Goal: Contribute content: Add original content to the website for others to see

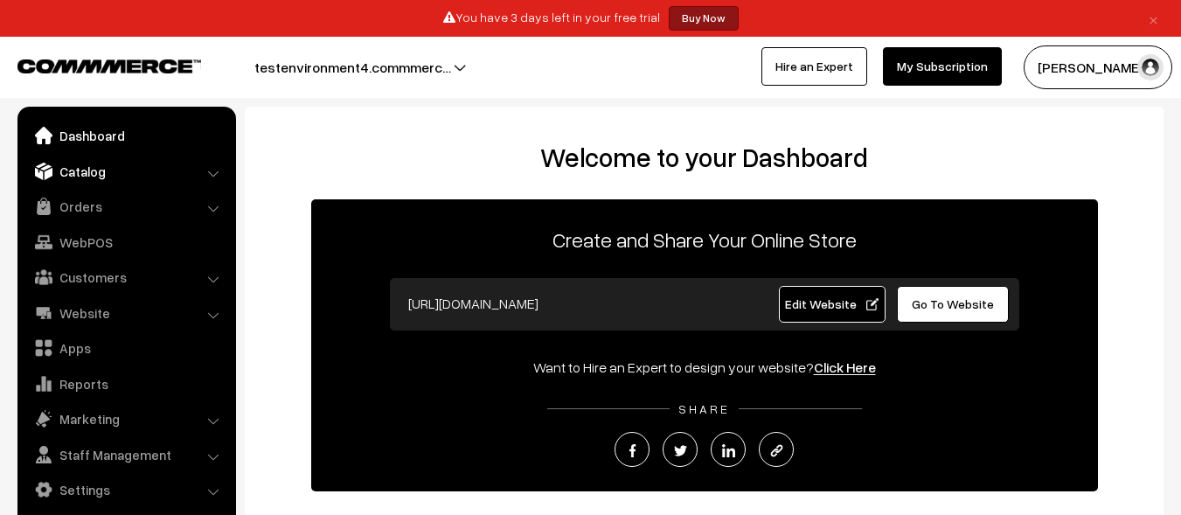
click at [125, 171] on link "Catalog" at bounding box center [126, 171] width 208 height 31
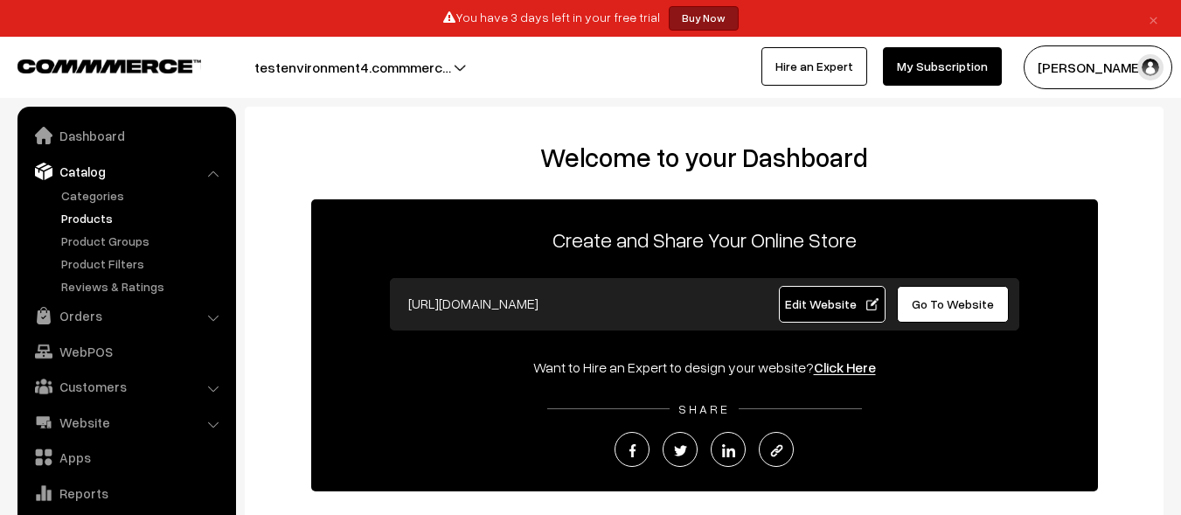
click at [143, 218] on link "Products" at bounding box center [143, 218] width 173 height 18
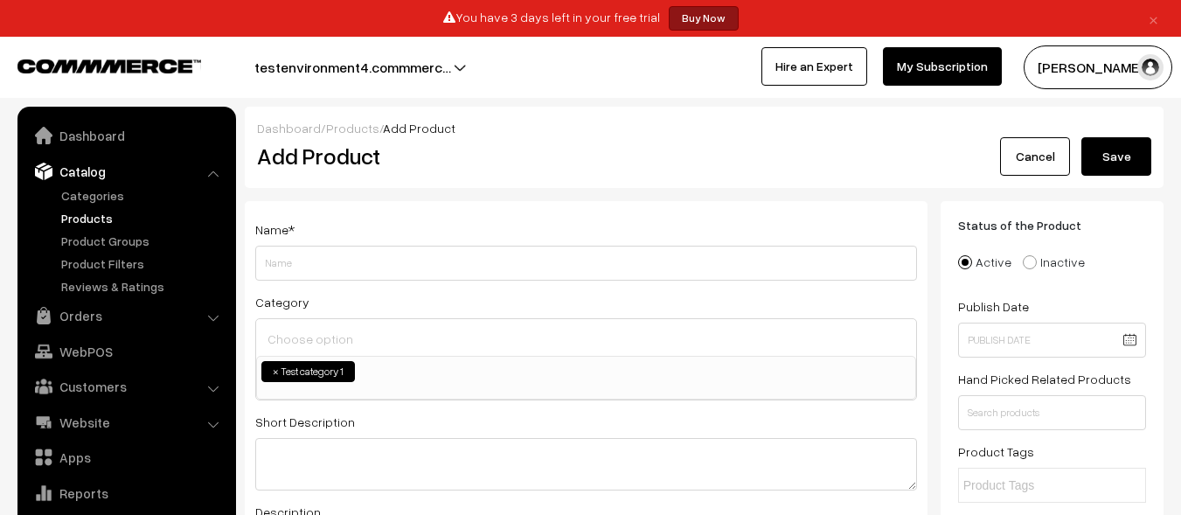
scroll to position [44, 0]
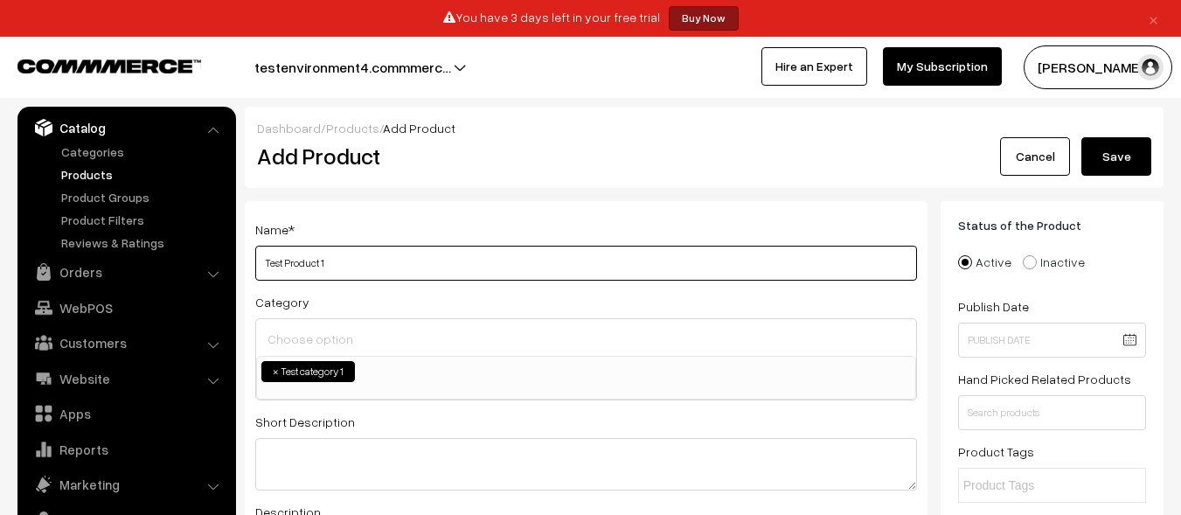
type input "Test Product 1"
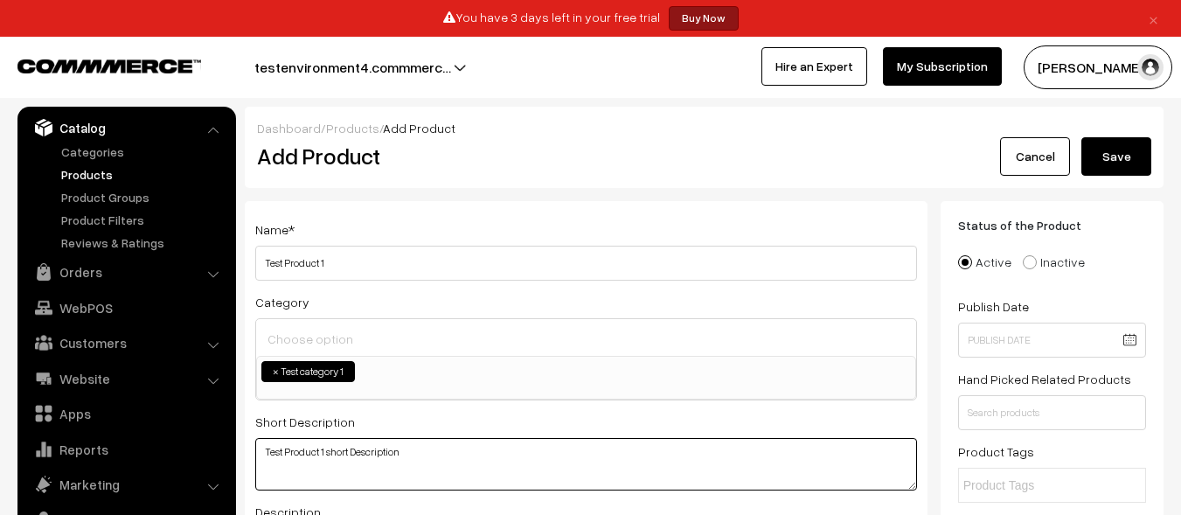
type textarea "Test Product 1 short Description"
